Goal: Task Accomplishment & Management: Manage account settings

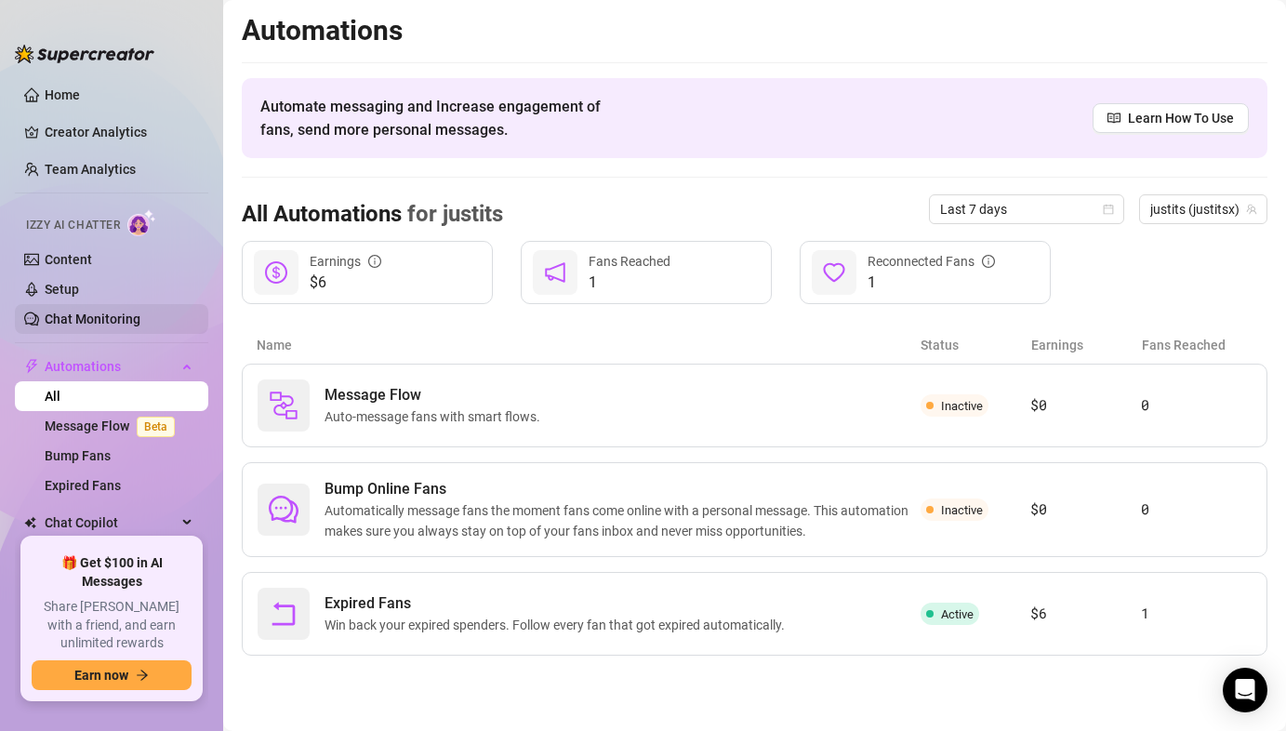
click at [69, 320] on link "Chat Monitoring" at bounding box center [93, 318] width 96 height 15
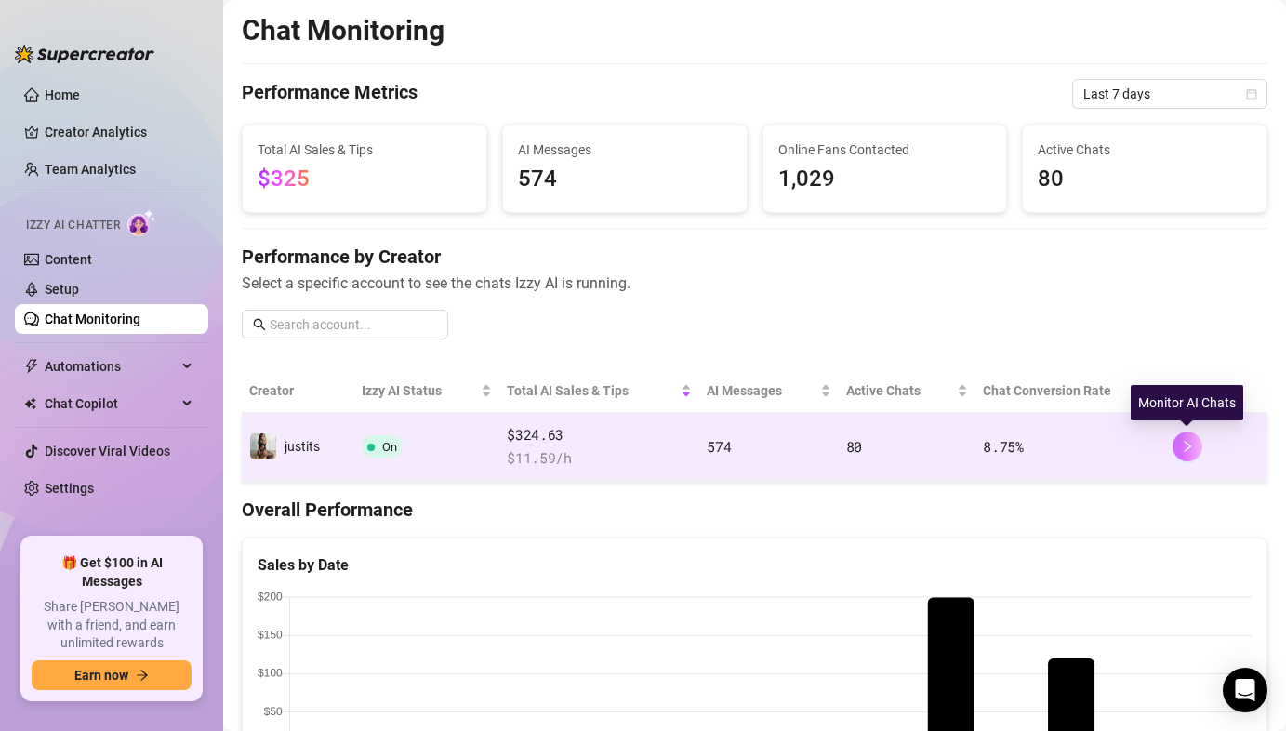
click at [1186, 442] on icon "right" at bounding box center [1187, 446] width 13 height 13
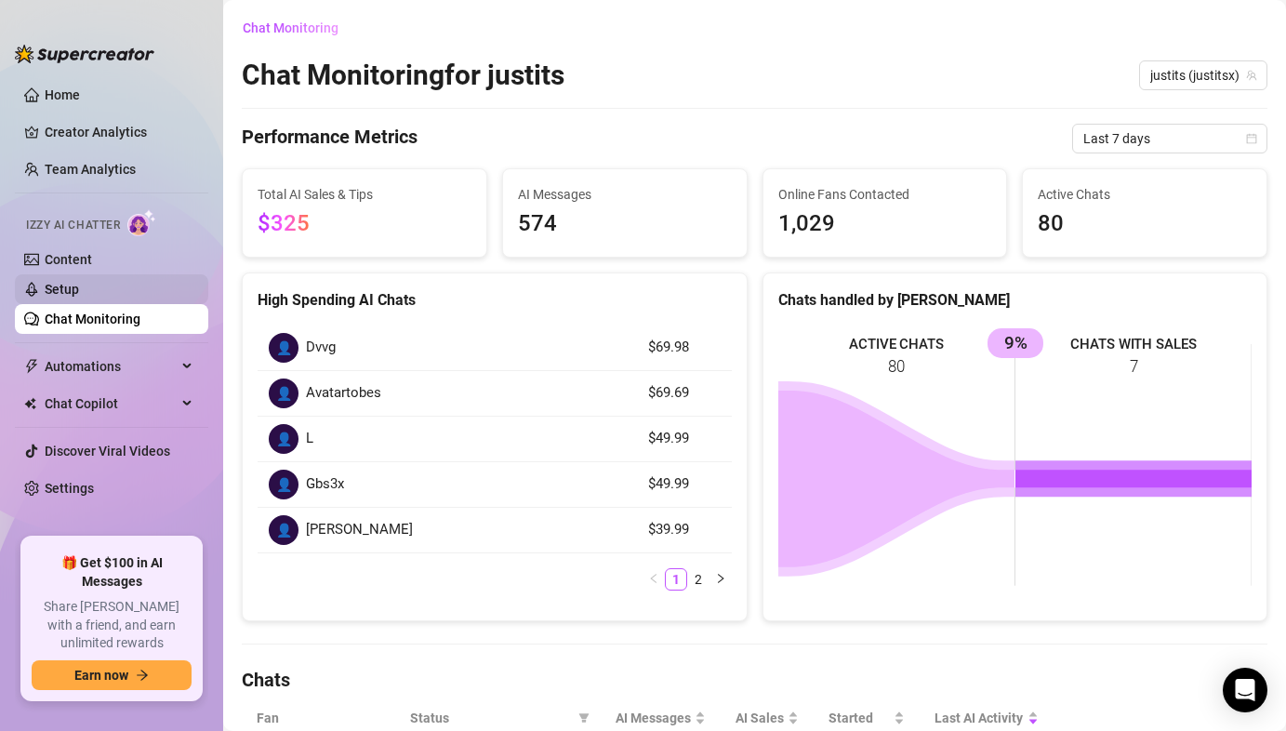
click at [79, 282] on link "Setup" at bounding box center [62, 289] width 34 height 15
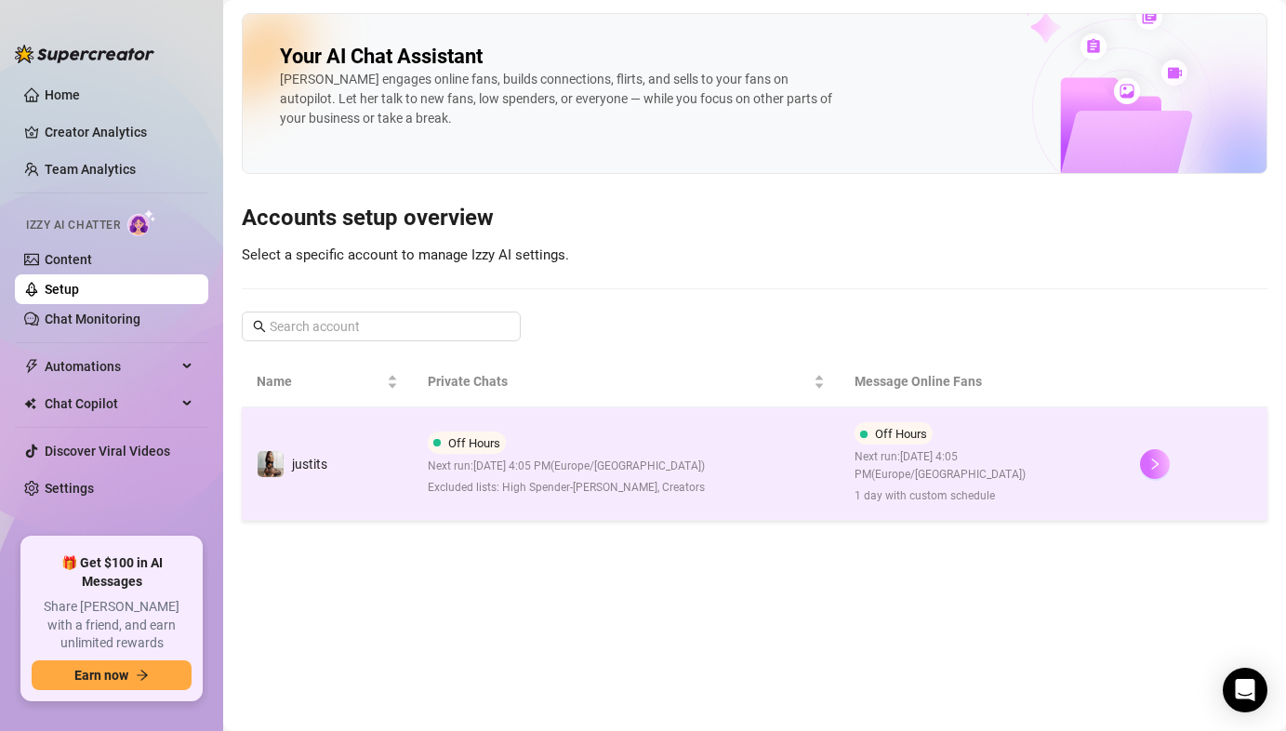
click at [1156, 472] on button "button" at bounding box center [1155, 464] width 30 height 30
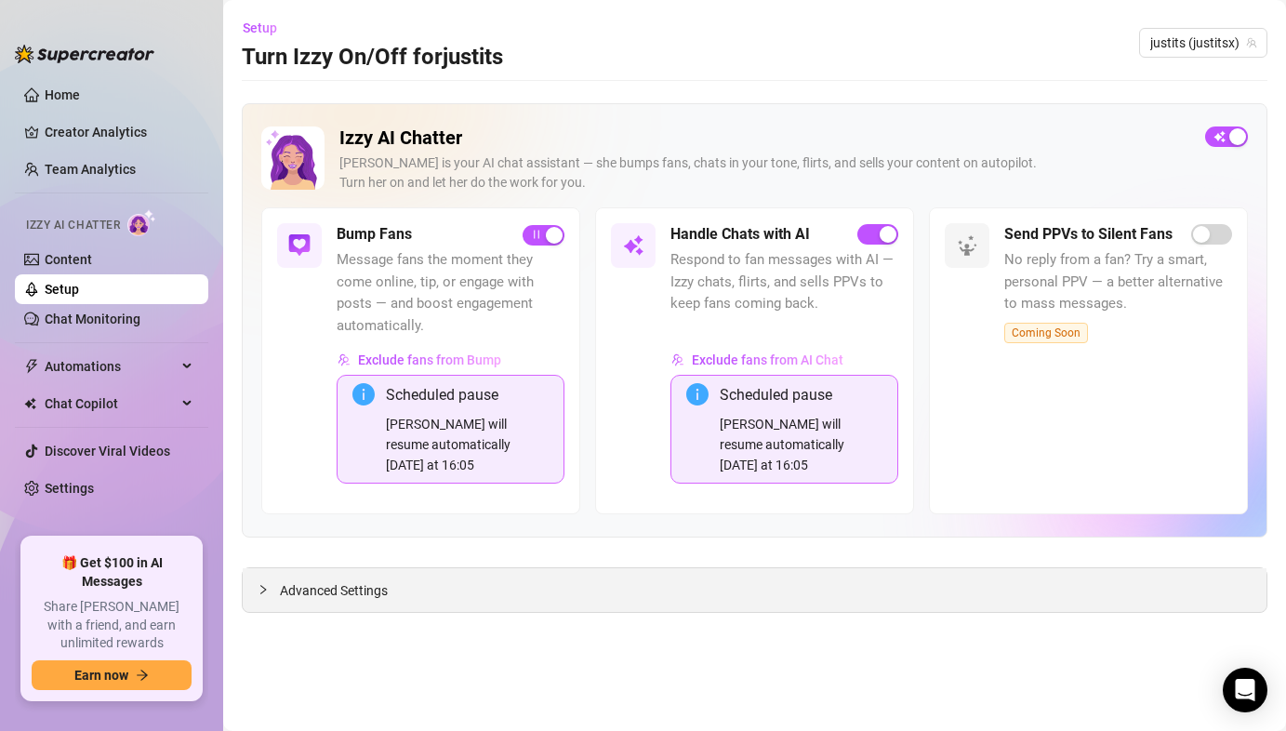
click at [298, 595] on span "Advanced Settings" at bounding box center [334, 590] width 108 height 20
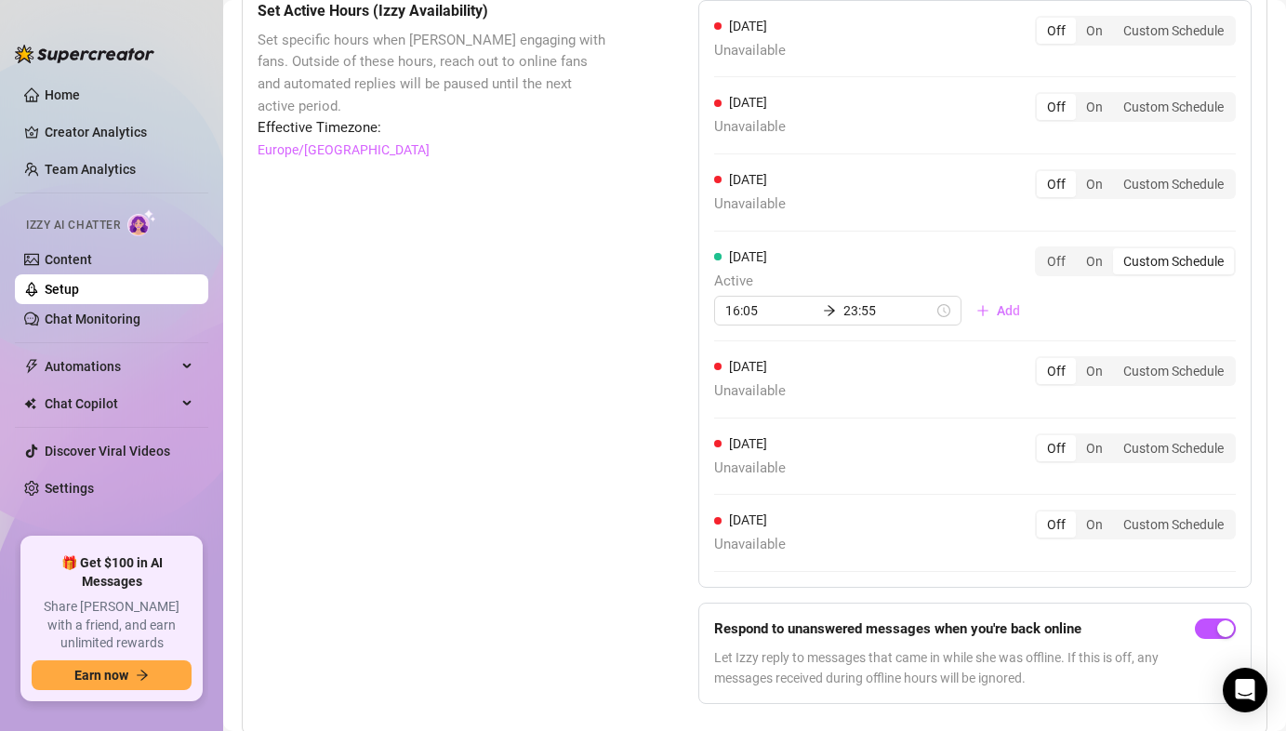
scroll to position [1844, 0]
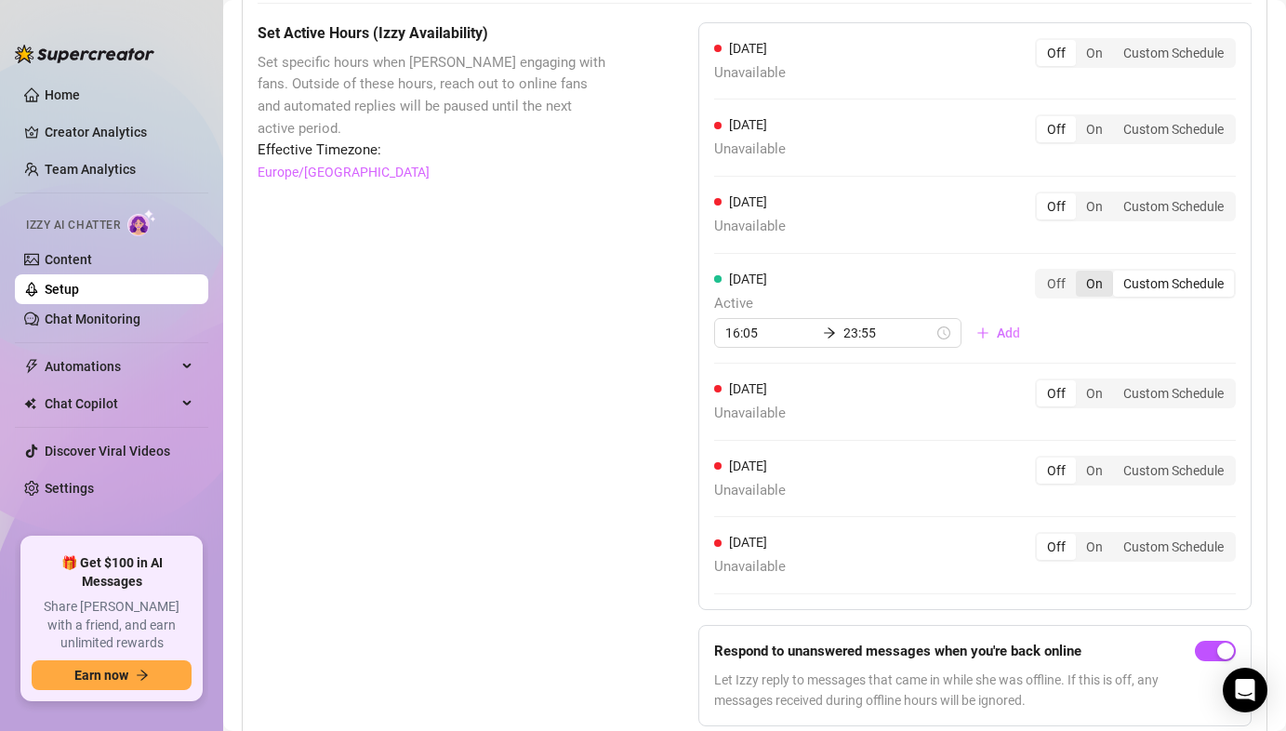
click at [1091, 294] on div "On" at bounding box center [1094, 284] width 37 height 26
click at [1080, 273] on input "On" at bounding box center [1080, 273] width 0 height 0
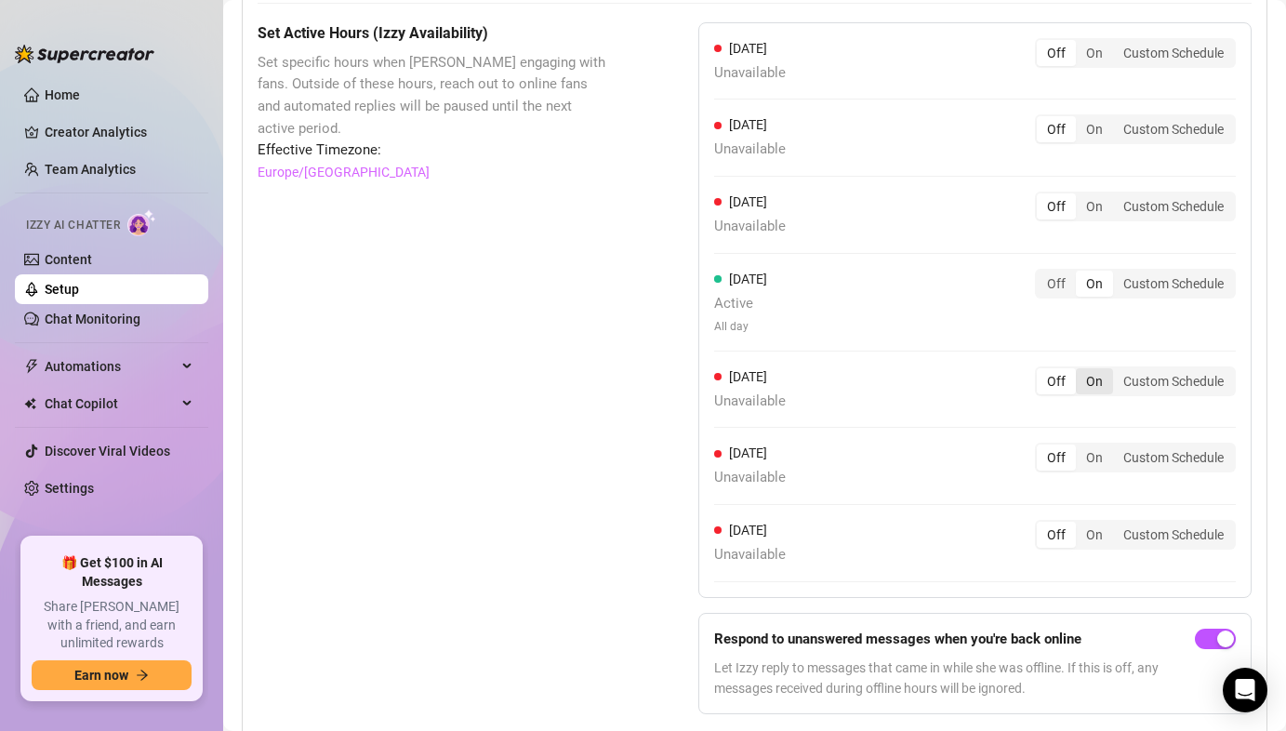
click at [1091, 388] on div "On" at bounding box center [1094, 381] width 37 height 26
click at [1080, 371] on input "On" at bounding box center [1080, 371] width 0 height 0
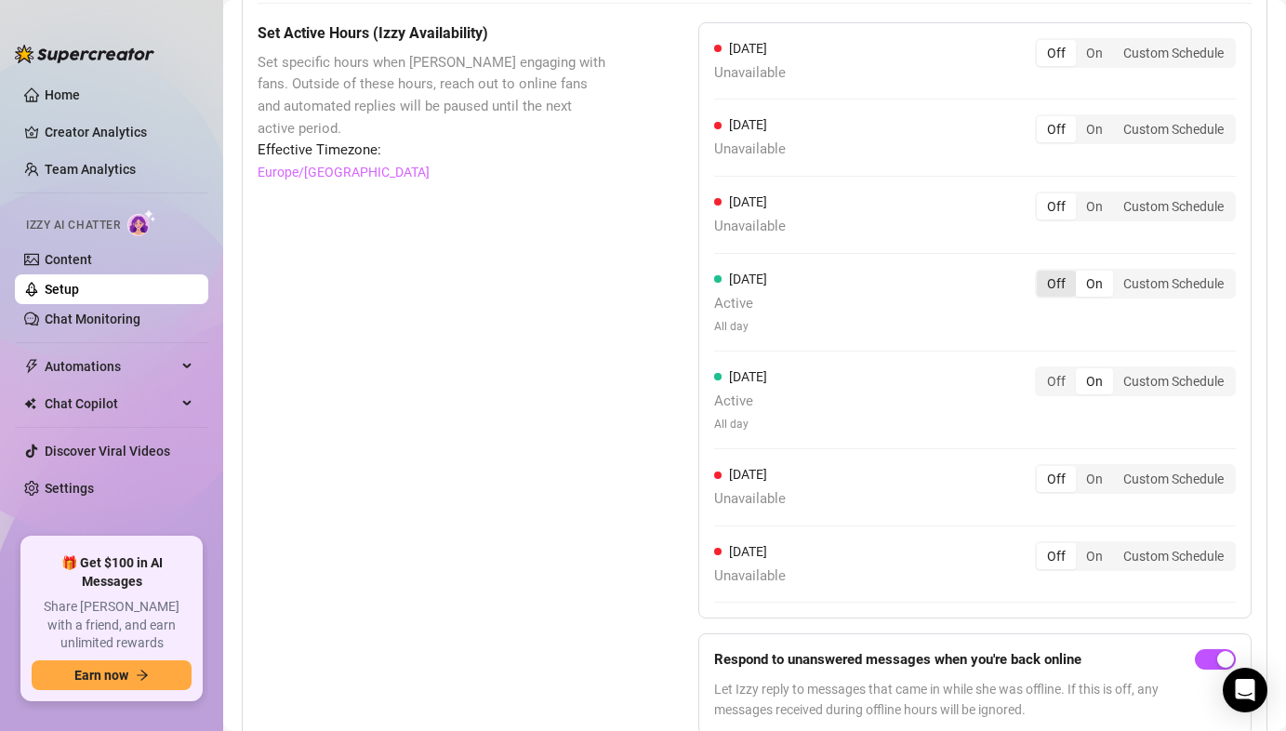
click at [1060, 286] on div "Off" at bounding box center [1056, 284] width 39 height 26
click at [1041, 273] on input "Off" at bounding box center [1041, 273] width 0 height 0
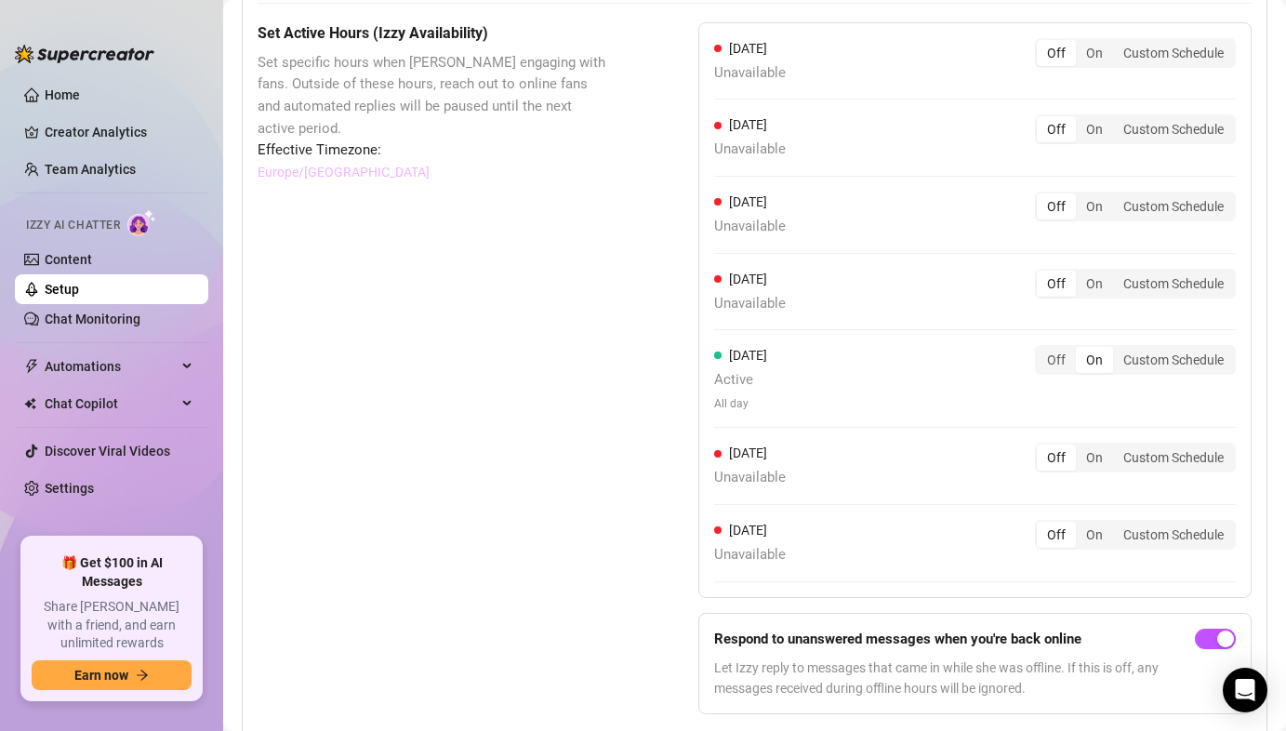
click at [320, 152] on span "Effective Timezone:" at bounding box center [432, 150] width 348 height 22
click at [539, 181] on div "Effective Timezone: [GEOGRAPHIC_DATA]/[GEOGRAPHIC_DATA]" at bounding box center [432, 160] width 348 height 43
